Goal: Task Accomplishment & Management: Use online tool/utility

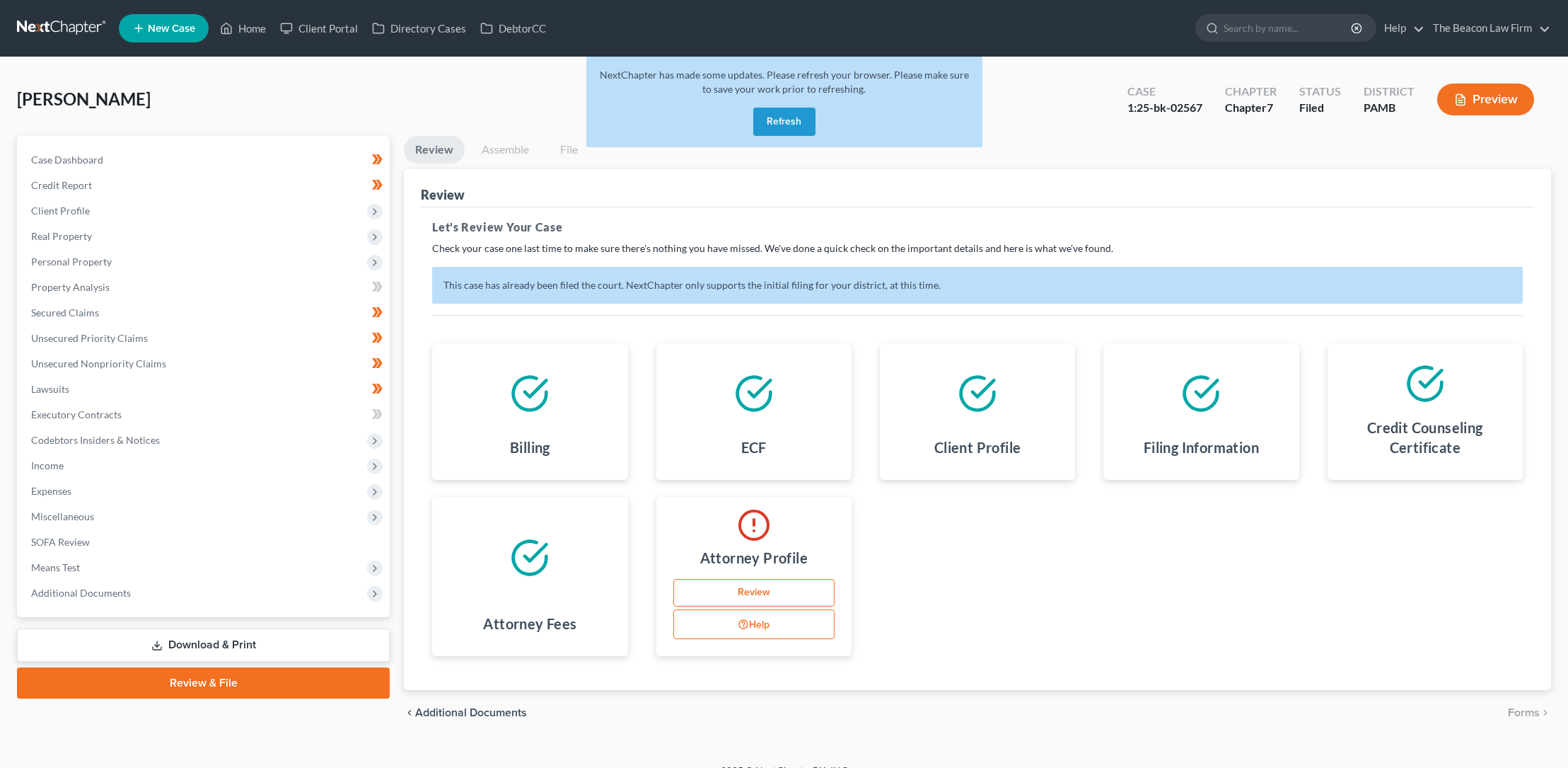
click at [783, 122] on button "Refresh" at bounding box center [783, 121] width 62 height 28
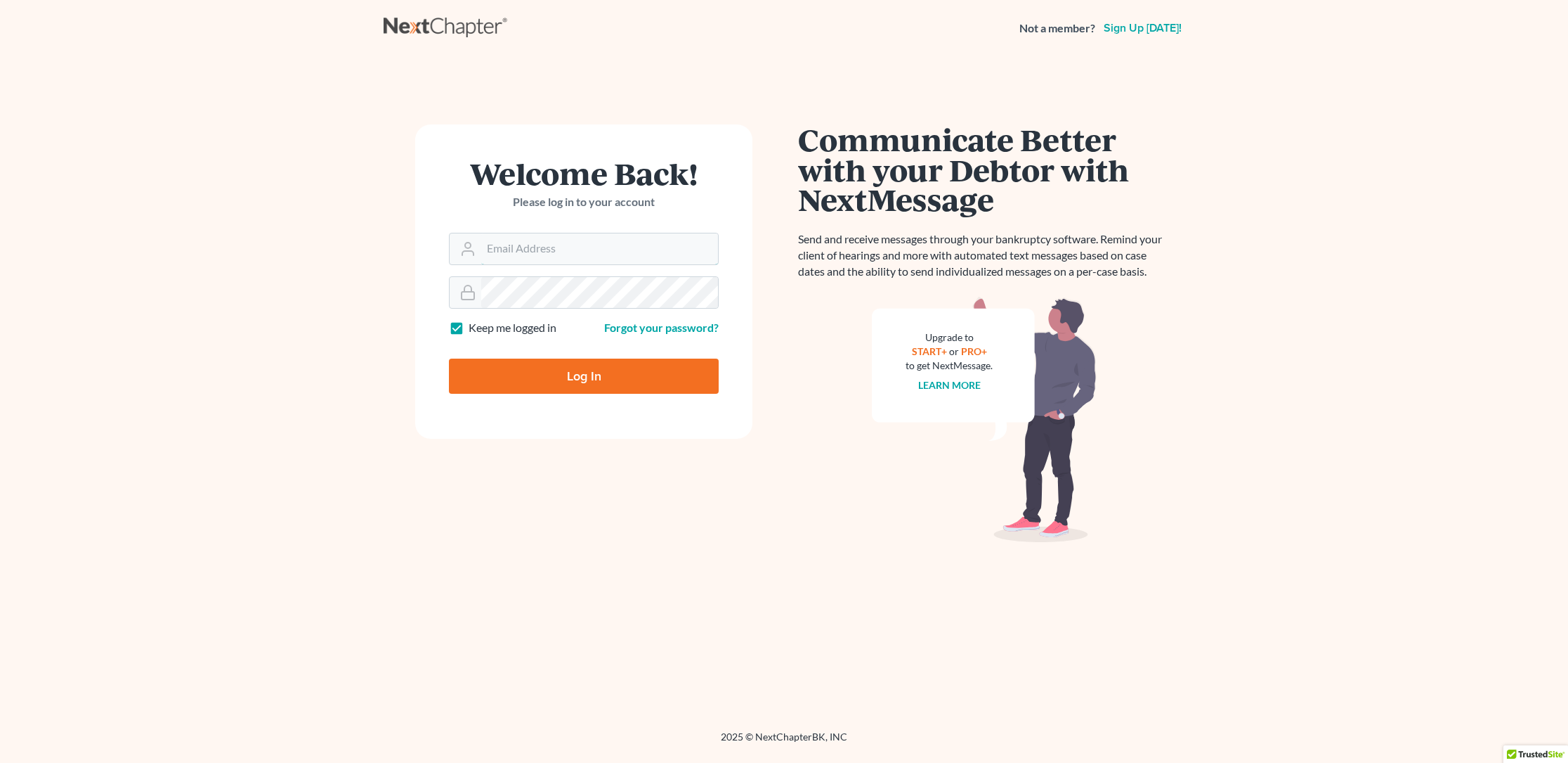
type input "stuart@gavzylaw.com"
click at [581, 373] on input "Log In" at bounding box center [583, 375] width 270 height 35
type input "Thinking..."
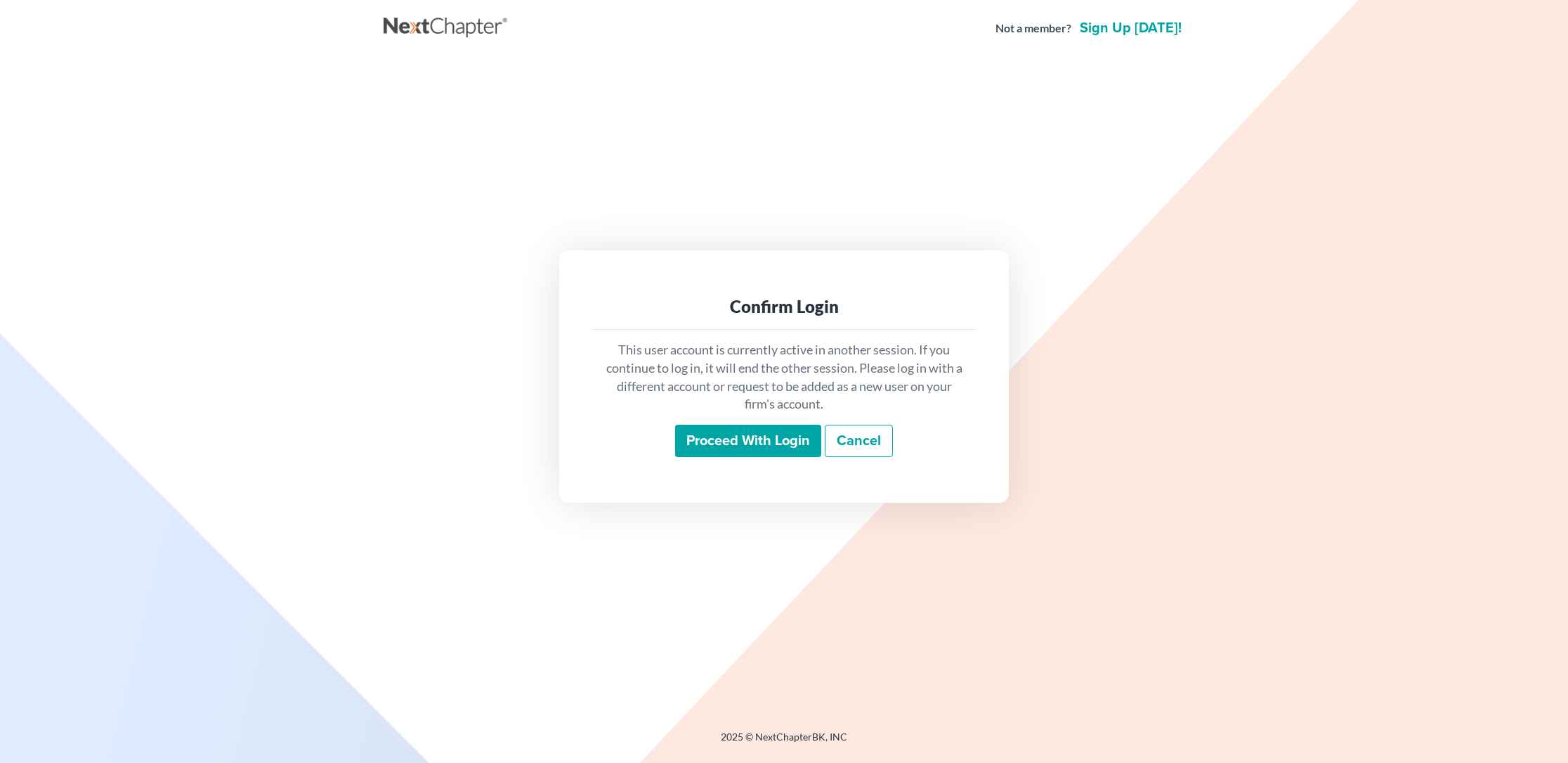
click at [733, 440] on input "Proceed with login" at bounding box center [748, 440] width 146 height 32
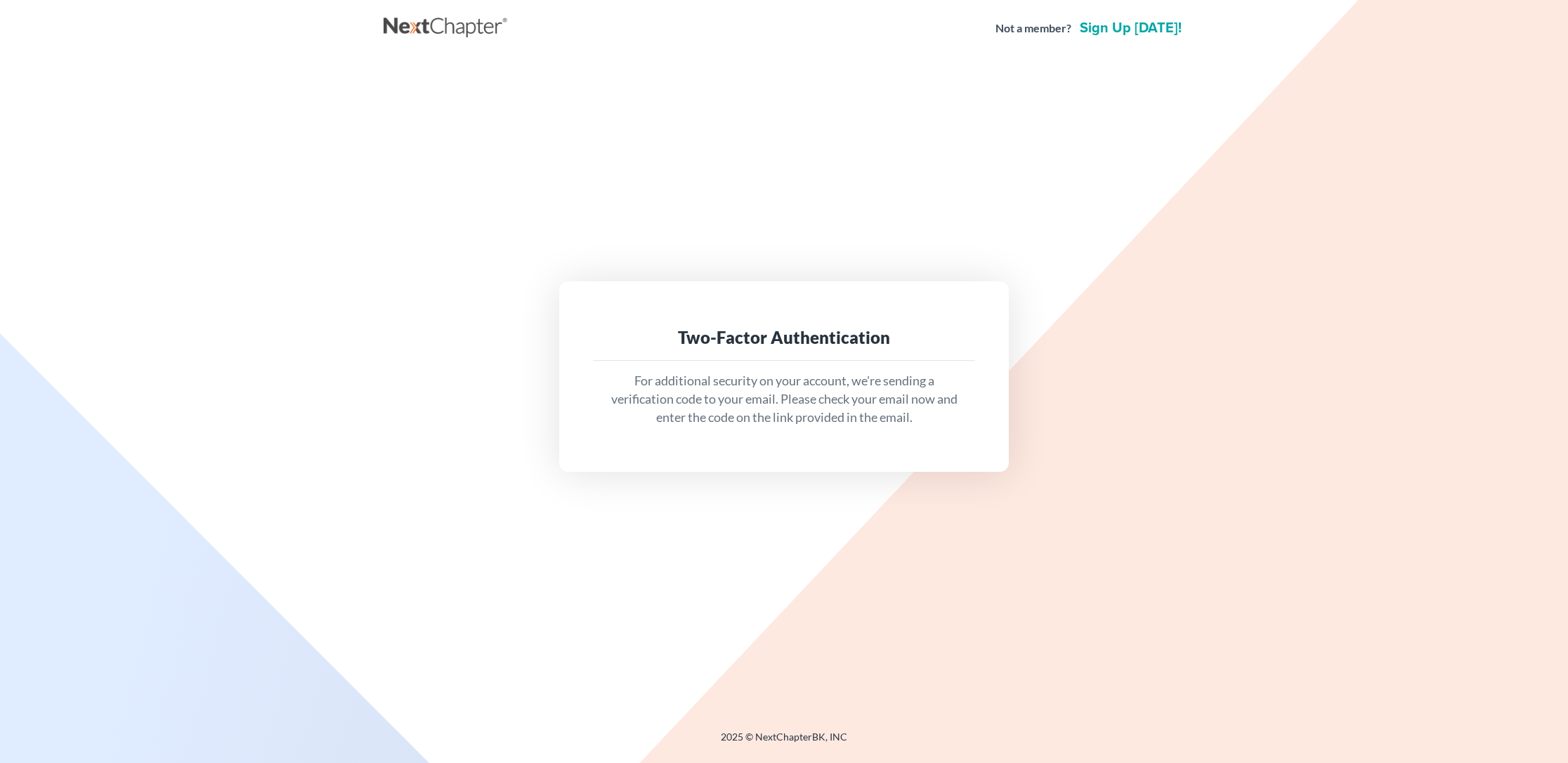
click at [768, 361] on div "For additional security on your account, we're sending a verification code to y…" at bounding box center [784, 398] width 383 height 76
click at [773, 333] on div "Two-Factor Authentication" at bounding box center [784, 337] width 360 height 22
click at [776, 377] on p "For additional security on your account, we're sending a verification code to y…" at bounding box center [784, 399] width 360 height 54
click at [751, 338] on div "Two-Factor Authentication" at bounding box center [784, 337] width 360 height 22
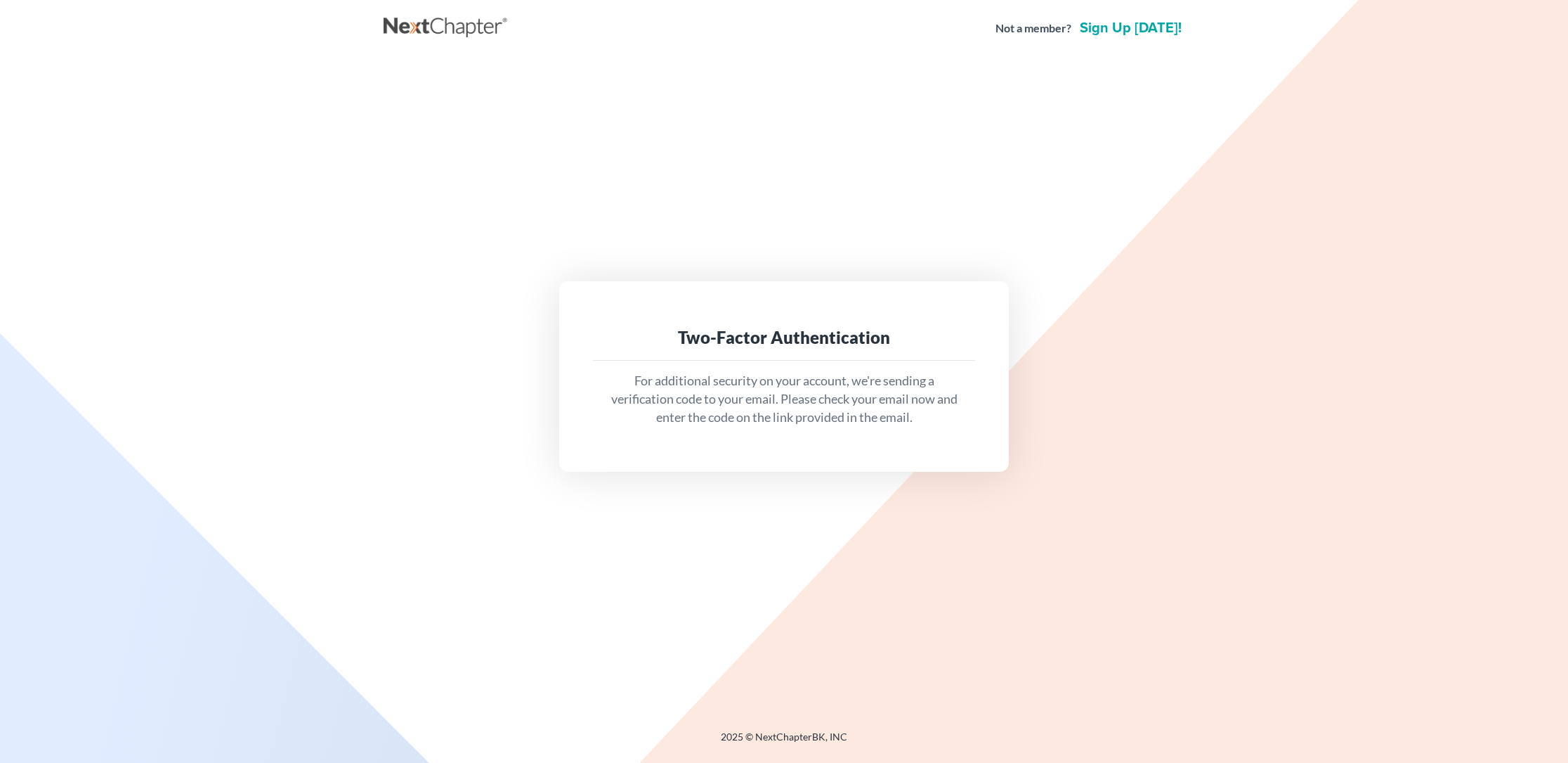
click at [626, 347] on div "Two-Factor Authentication" at bounding box center [784, 337] width 360 height 22
click at [778, 378] on p "For additional security on your account, we're sending a verification code to y…" at bounding box center [784, 399] width 360 height 54
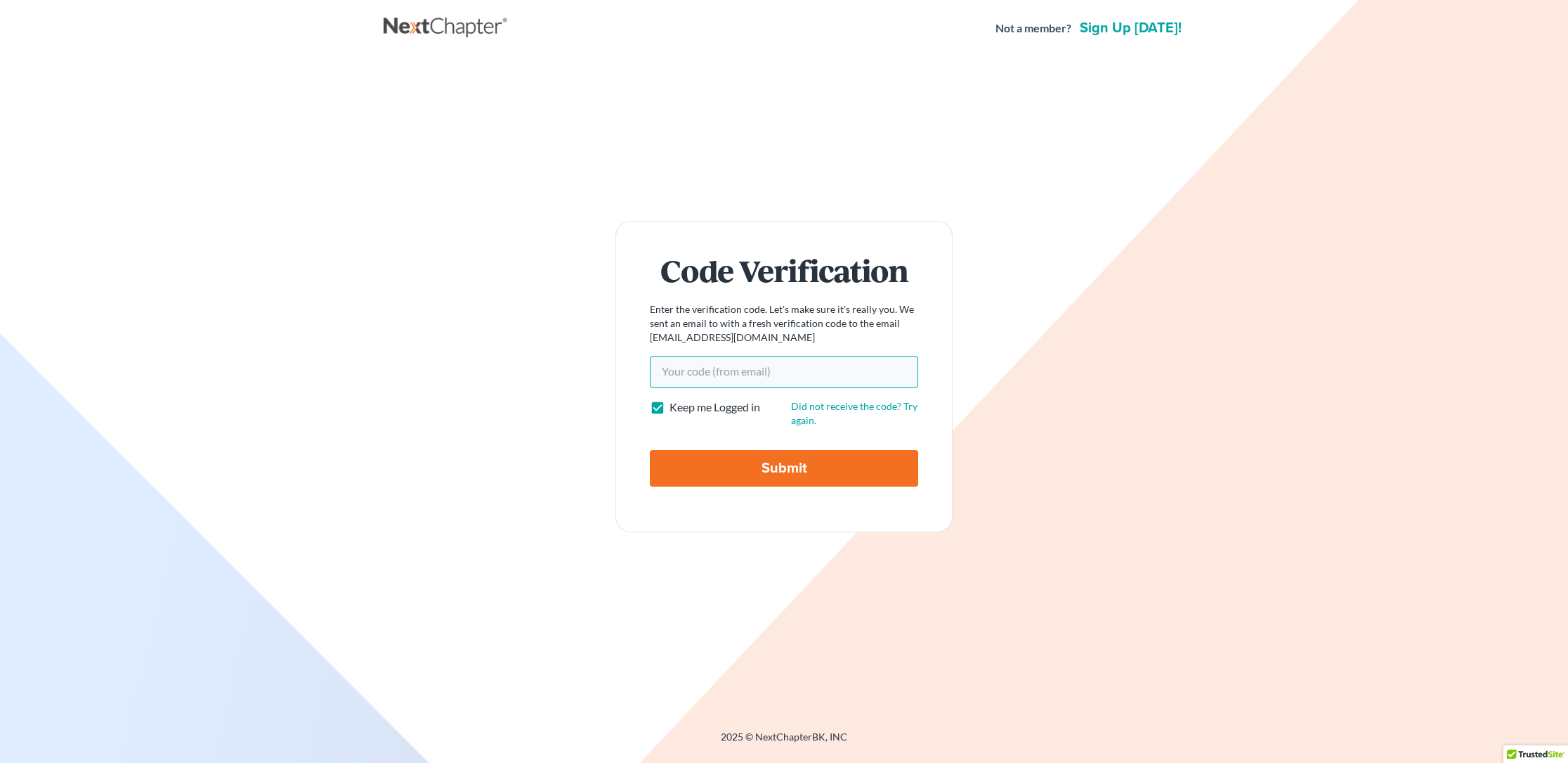
click at [697, 370] on input "Your code(from email)" at bounding box center [784, 371] width 269 height 32
type input "58c5ff"
click at [790, 465] on input "Submit" at bounding box center [784, 468] width 269 height 37
type input "Thinking..."
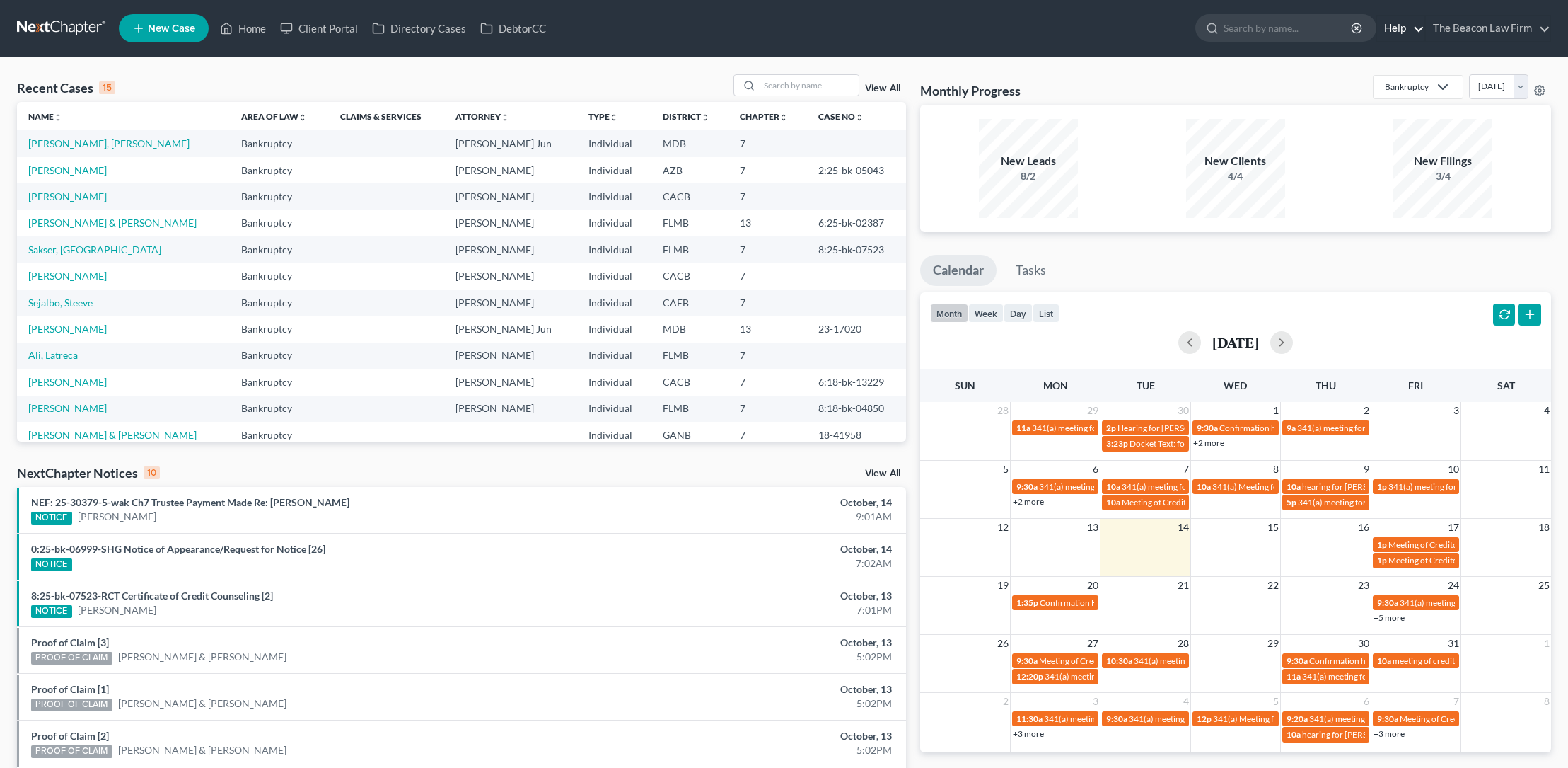
click at [1407, 29] on link "Help" at bounding box center [1400, 28] width 47 height 26
click at [96, 169] on link "[PERSON_NAME]" at bounding box center [67, 170] width 78 height 12
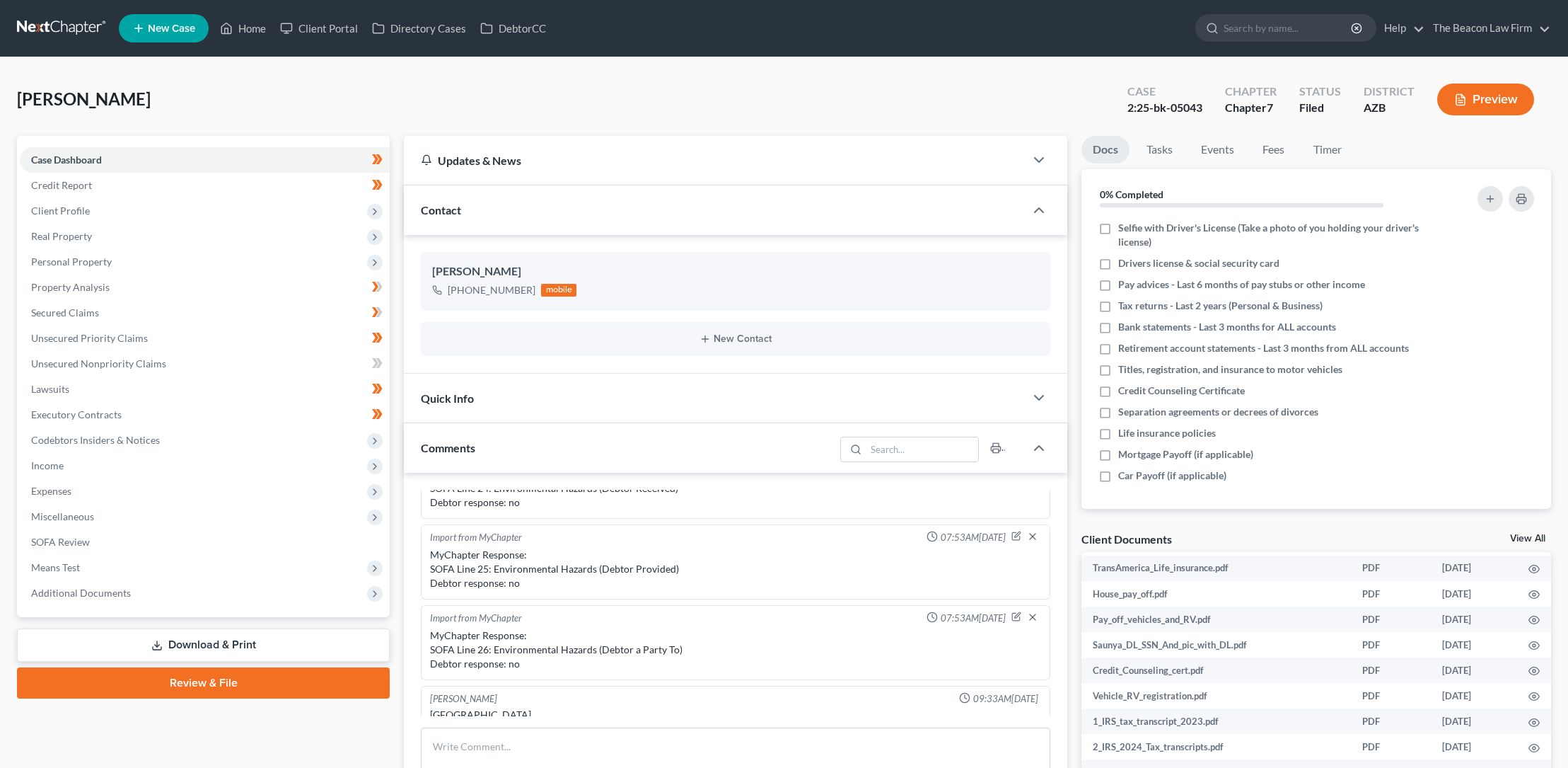
scroll to position [411, 0]
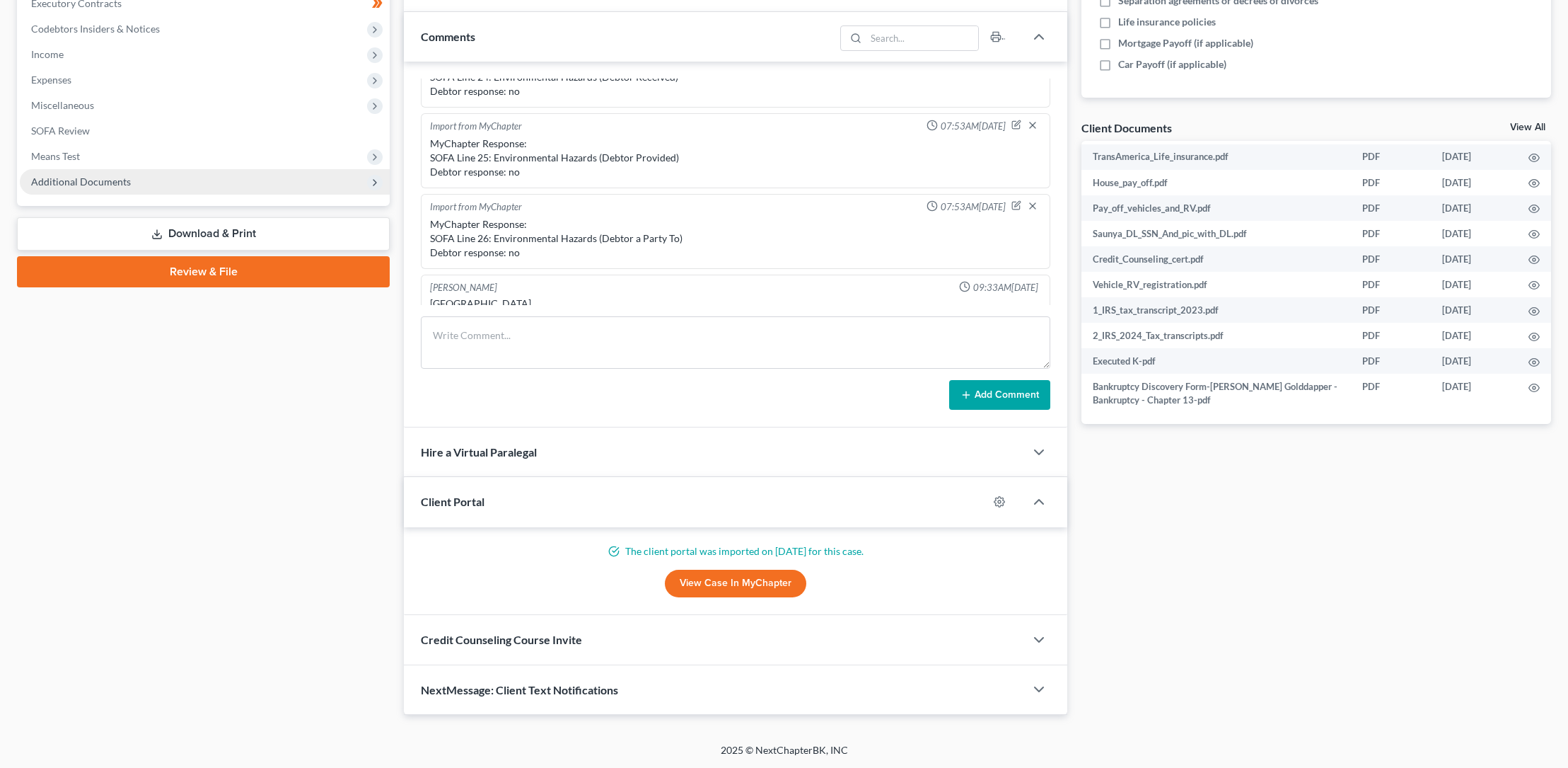
click at [83, 181] on span "Additional Documents" at bounding box center [81, 181] width 100 height 12
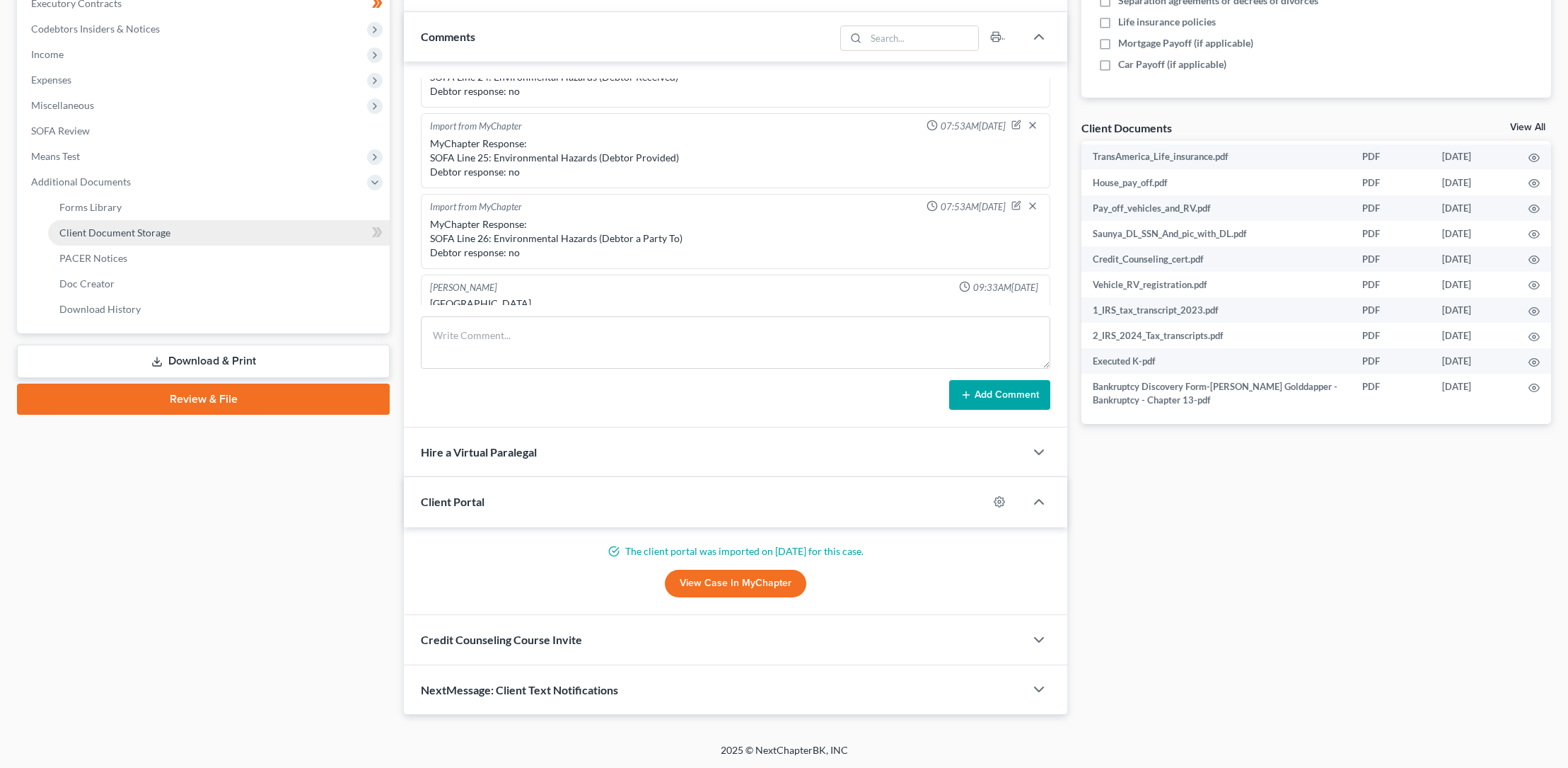
click at [109, 231] on span "Client Document Storage" at bounding box center [115, 232] width 111 height 12
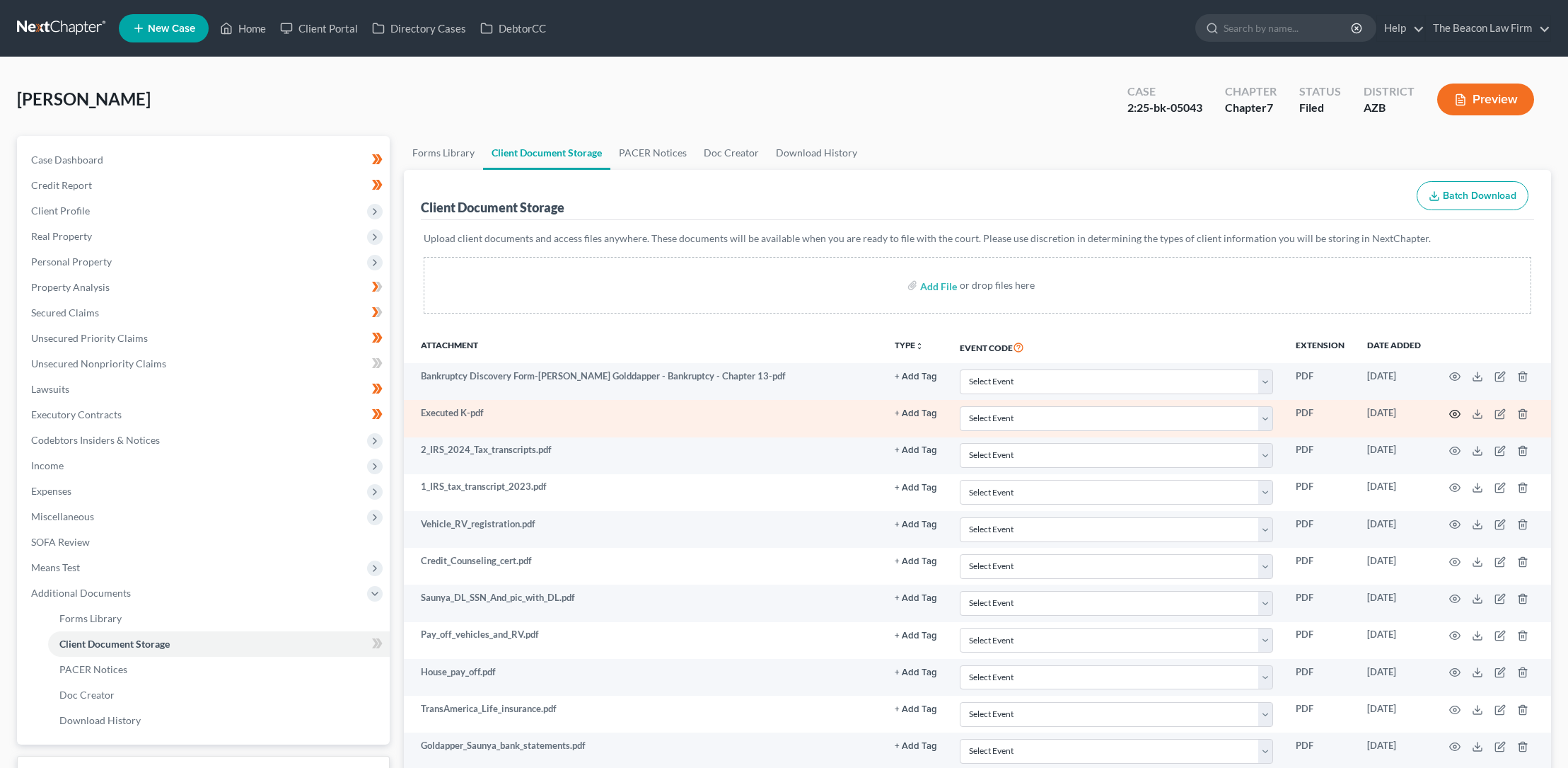
click at [1458, 412] on icon "button" at bounding box center [1454, 414] width 12 height 12
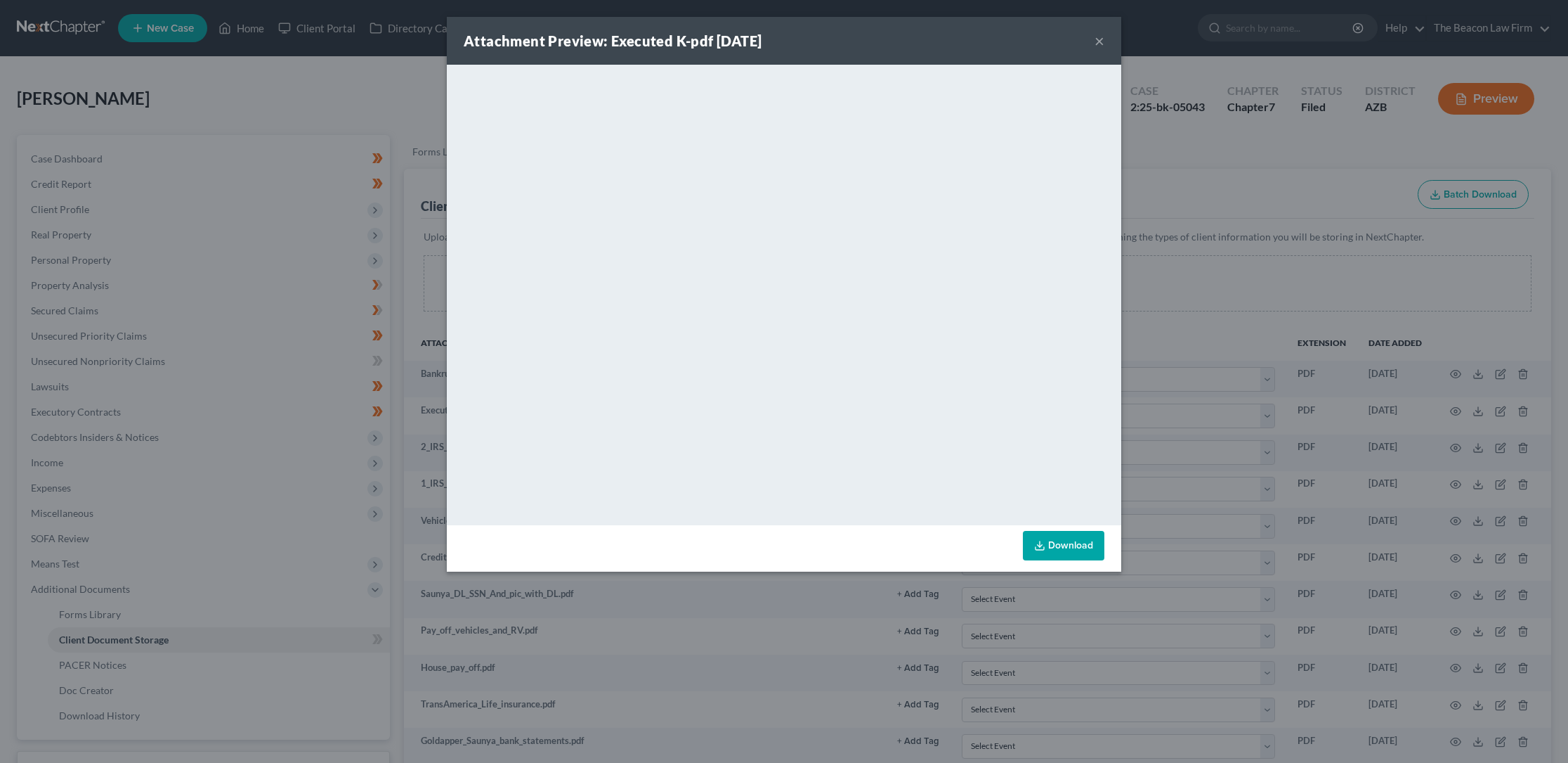
click at [1100, 42] on button "×" at bounding box center [1099, 40] width 10 height 17
